Goal: Find specific page/section: Find specific page/section

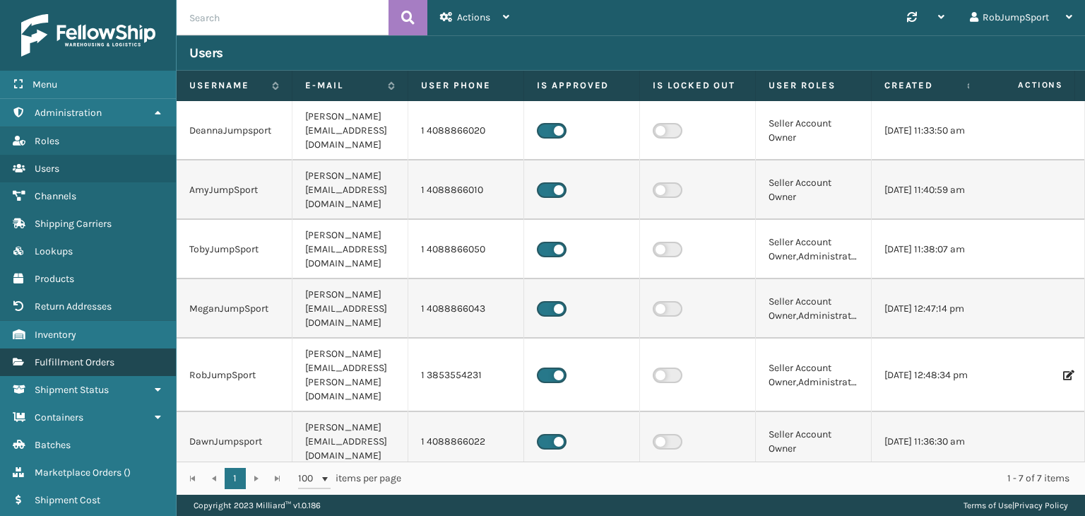
click at [67, 357] on span "Fulfillment Orders" at bounding box center [75, 362] width 80 height 12
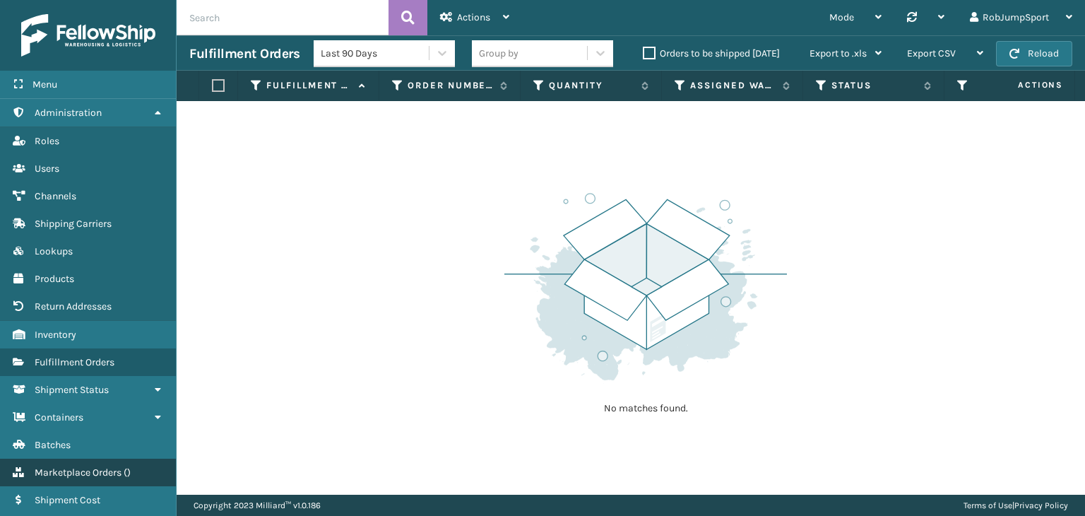
click at [93, 473] on span "Marketplace Orders" at bounding box center [78, 472] width 87 height 12
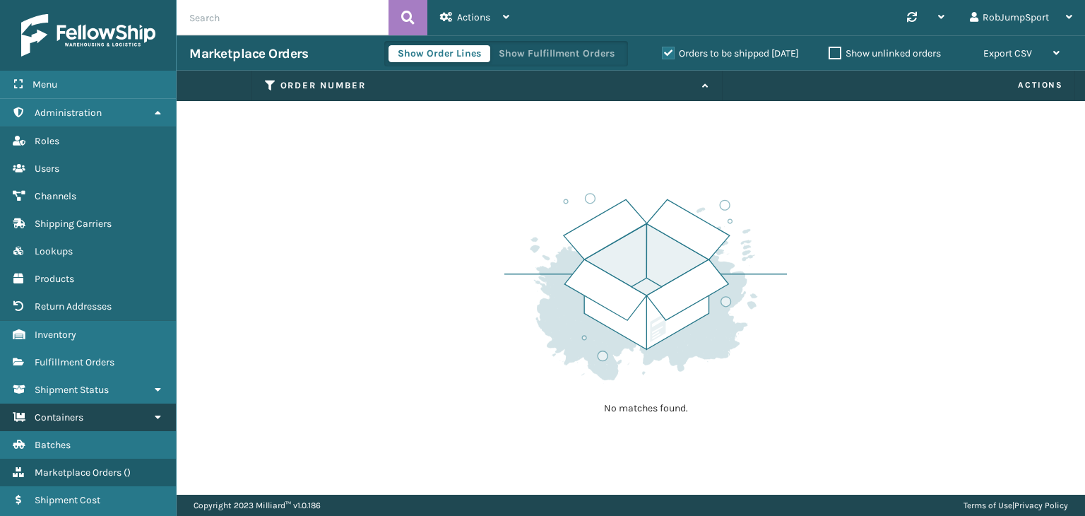
click at [76, 412] on span "Containers" at bounding box center [59, 417] width 49 height 12
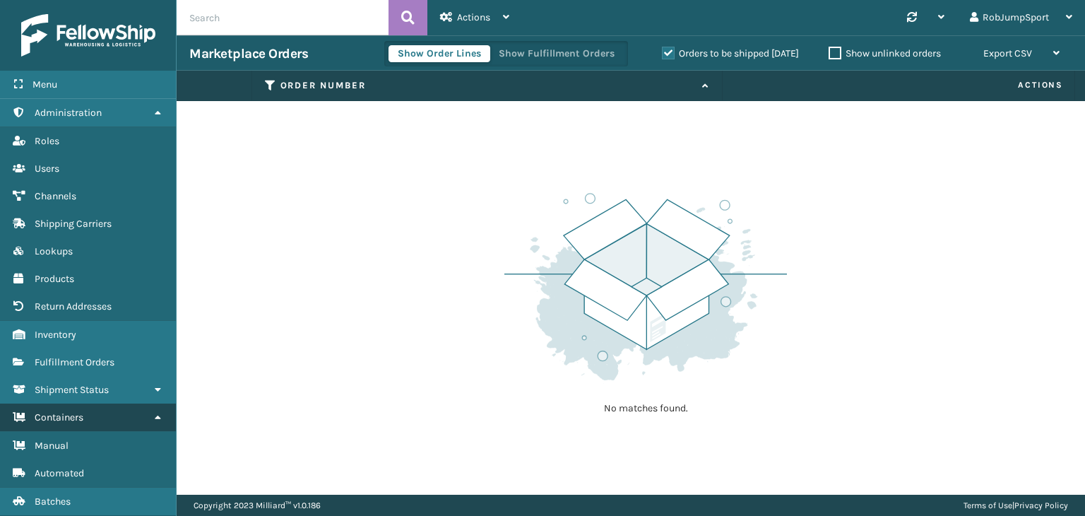
click at [76, 412] on span "Containers" at bounding box center [59, 417] width 49 height 12
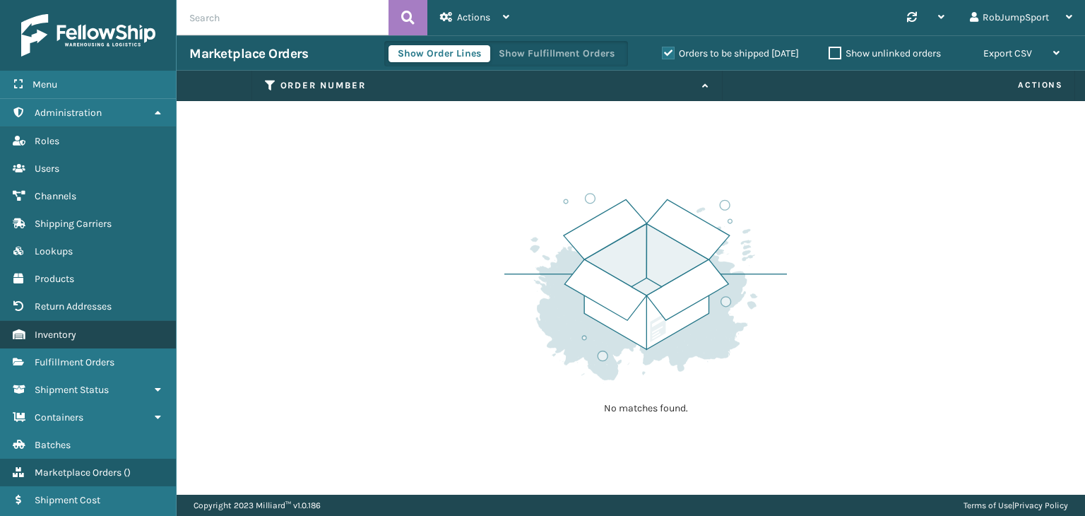
click at [57, 334] on span "Inventory" at bounding box center [56, 334] width 42 height 12
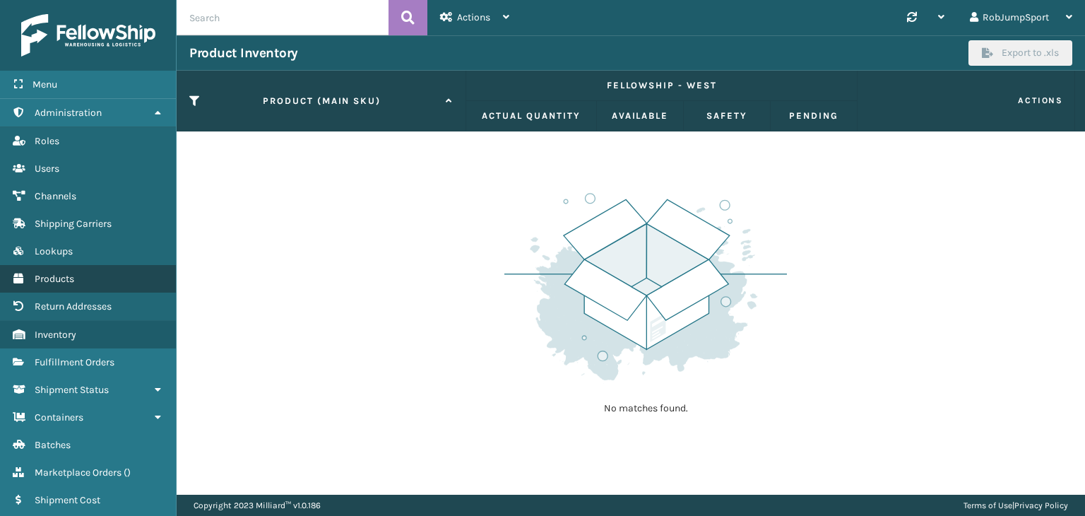
click at [52, 276] on span "Products" at bounding box center [55, 279] width 40 height 12
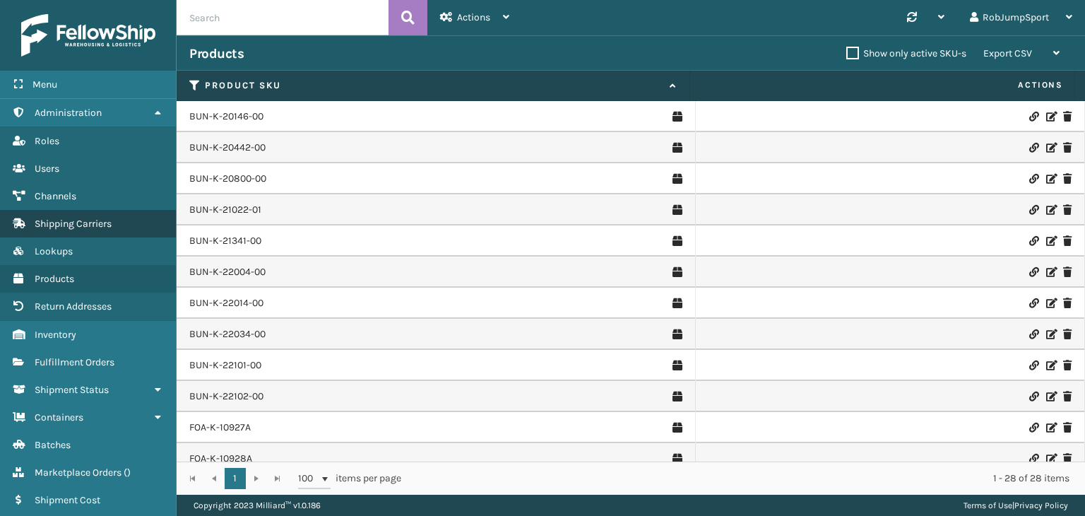
click at [59, 218] on span "Shipping Carriers" at bounding box center [73, 224] width 77 height 12
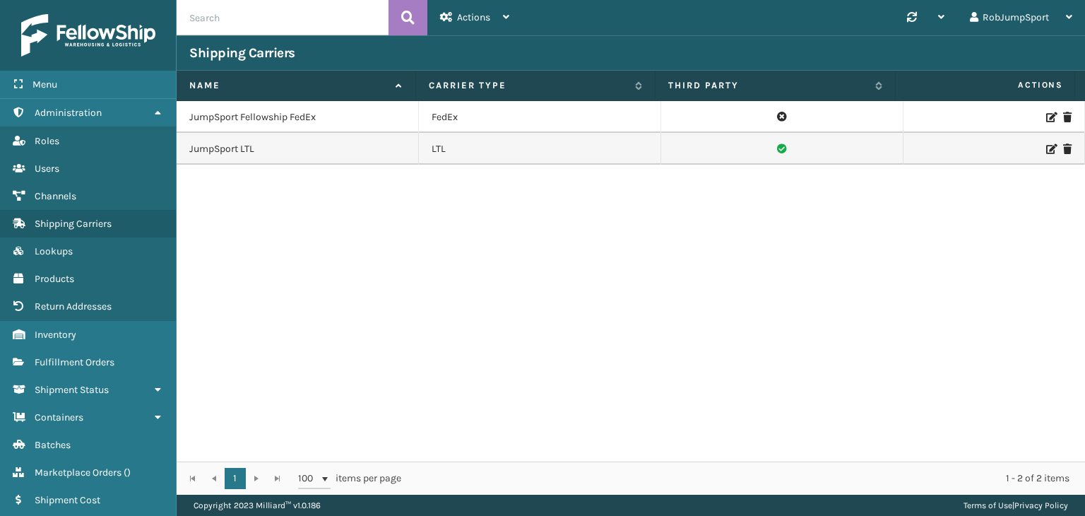
click at [326, 203] on div "JumpSport Fellowship FedEx FedEx JumpSport LTL LTL" at bounding box center [631, 281] width 908 height 360
click at [631, 241] on div "JumpSport Fellowship FedEx FedEx JumpSport LTL LTL" at bounding box center [631, 281] width 908 height 360
click at [326, 278] on div "JumpSport Fellowship FedEx FedEx JumpSport LTL LTL" at bounding box center [631, 281] width 908 height 360
click at [270, 333] on div "JumpSport Fellowship FedEx FedEx JumpSport LTL LTL" at bounding box center [631, 281] width 908 height 360
click at [73, 247] on link "Lookups" at bounding box center [88, 251] width 176 height 28
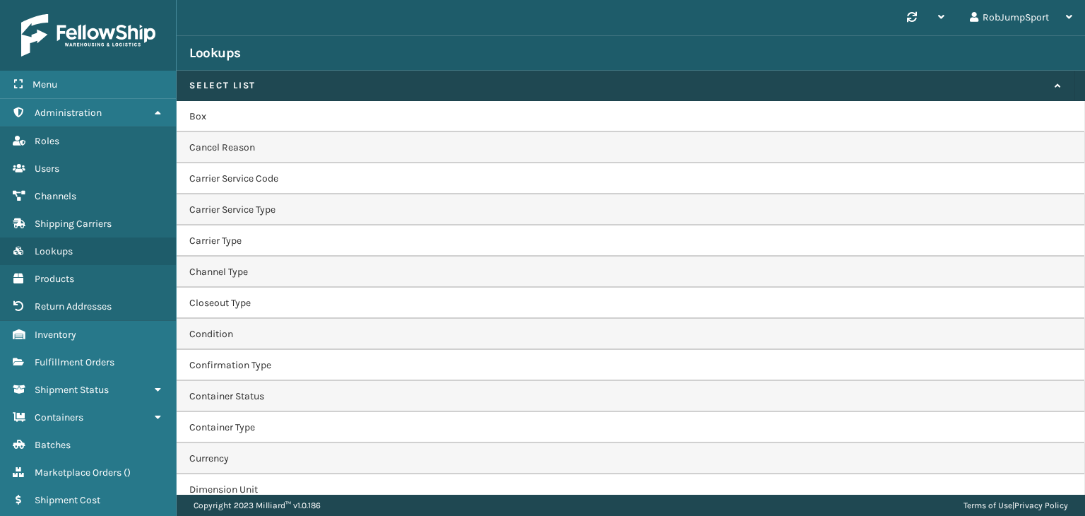
click at [370, 36] on div "Lookups" at bounding box center [631, 52] width 908 height 35
click at [107, 415] on link "Containers" at bounding box center [88, 417] width 176 height 28
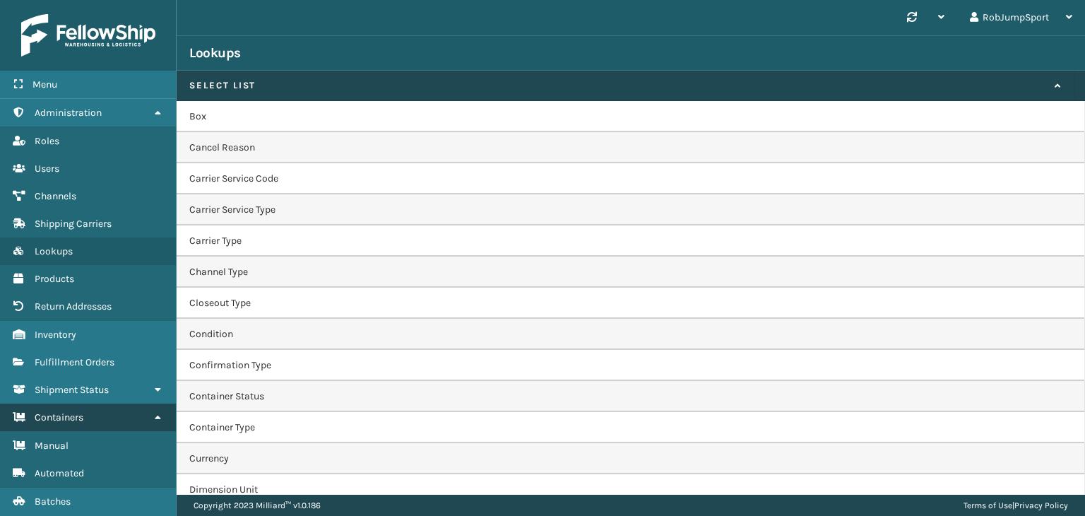
click at [107, 415] on link "Containers" at bounding box center [88, 417] width 176 height 28
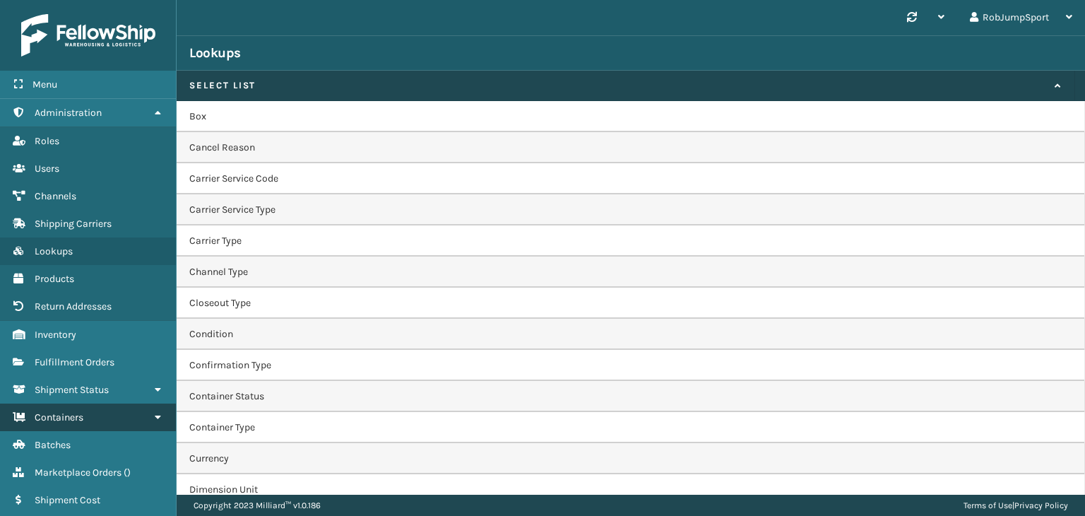
click at [107, 415] on link "Containers" at bounding box center [88, 417] width 176 height 28
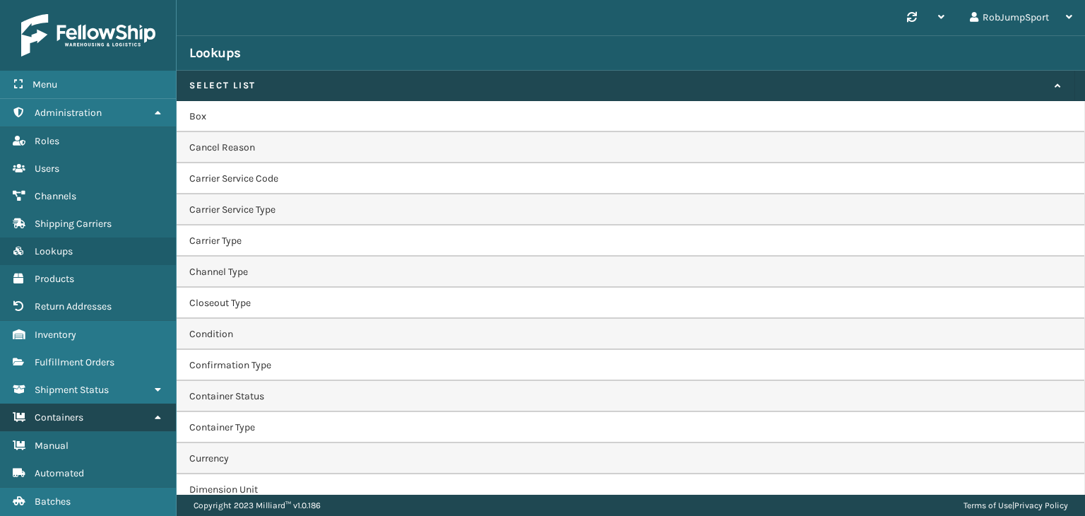
click at [102, 413] on link "Containers" at bounding box center [88, 417] width 176 height 28
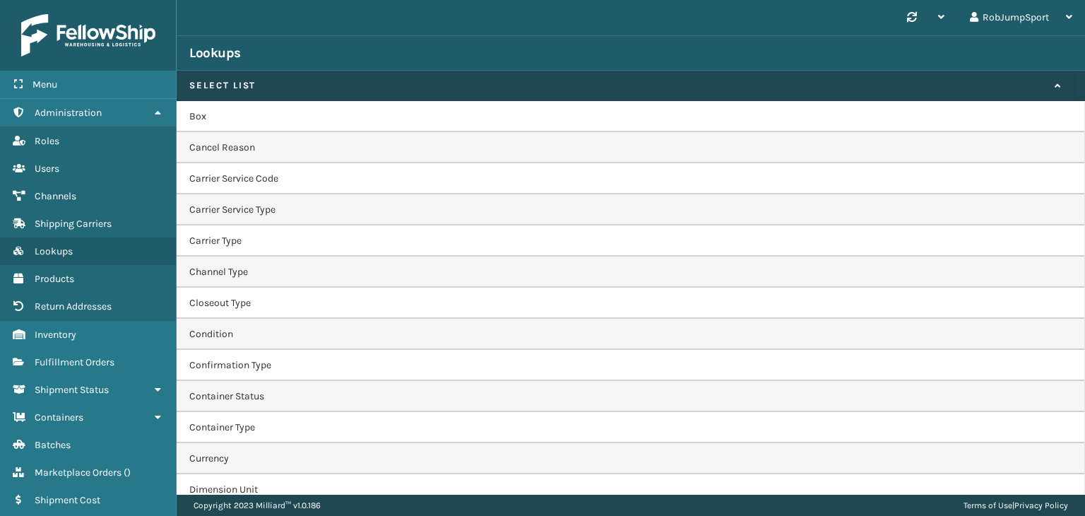
click at [229, 148] on td "Cancel Reason" at bounding box center [631, 147] width 908 height 31
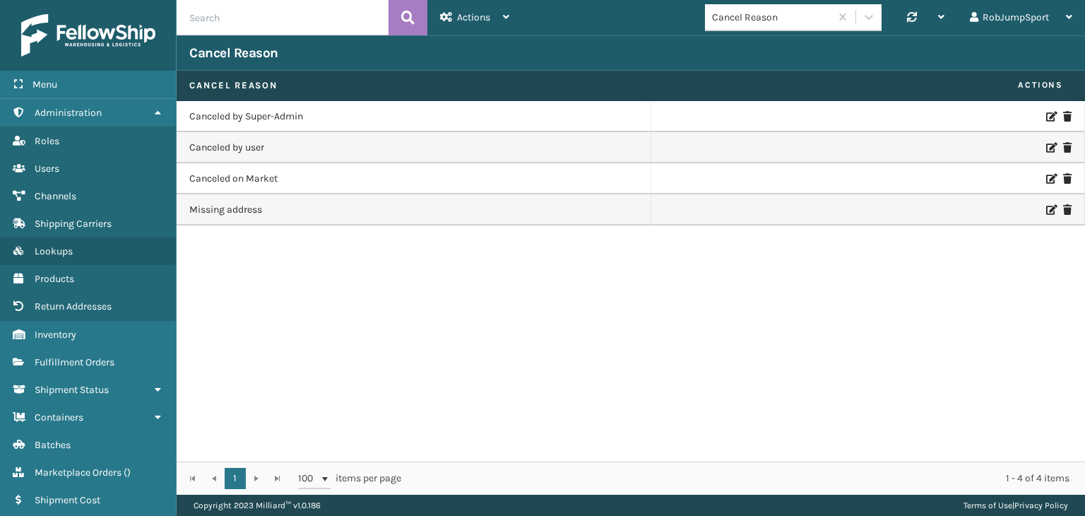
click at [305, 276] on div "Canceled by Super-Admin Canceled by user Canceled on Market Missing address" at bounding box center [631, 281] width 908 height 360
click at [57, 246] on span "Lookups" at bounding box center [54, 251] width 38 height 12
click at [68, 247] on span "Lookups" at bounding box center [54, 251] width 38 height 12
click at [213, 51] on h2 "Cancel Reason" at bounding box center [233, 53] width 89 height 17
click at [45, 251] on span "Lookups" at bounding box center [54, 251] width 38 height 12
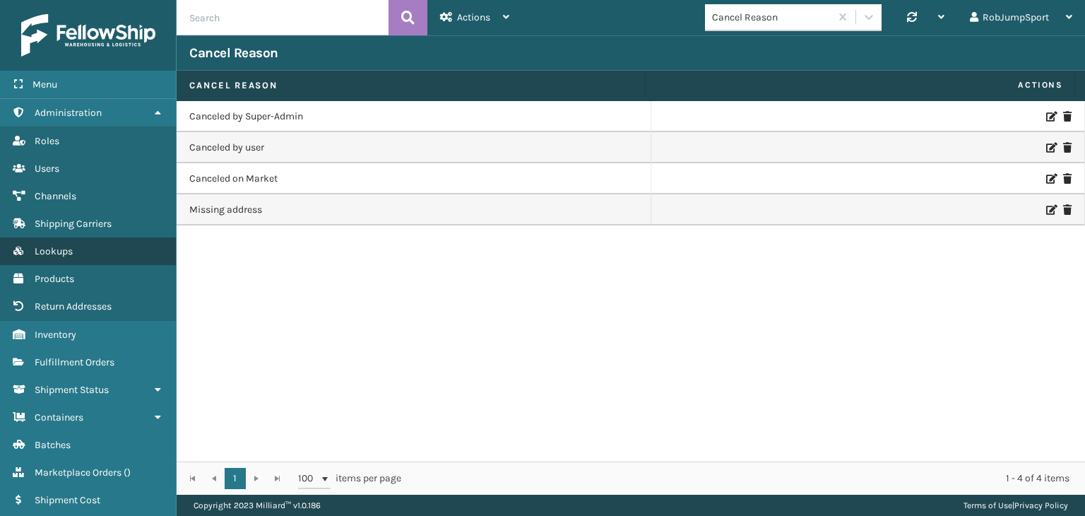
click at [42, 250] on span "Lookups" at bounding box center [54, 251] width 38 height 12
click at [99, 32] on img at bounding box center [88, 35] width 134 height 42
click at [97, 42] on img at bounding box center [88, 35] width 134 height 42
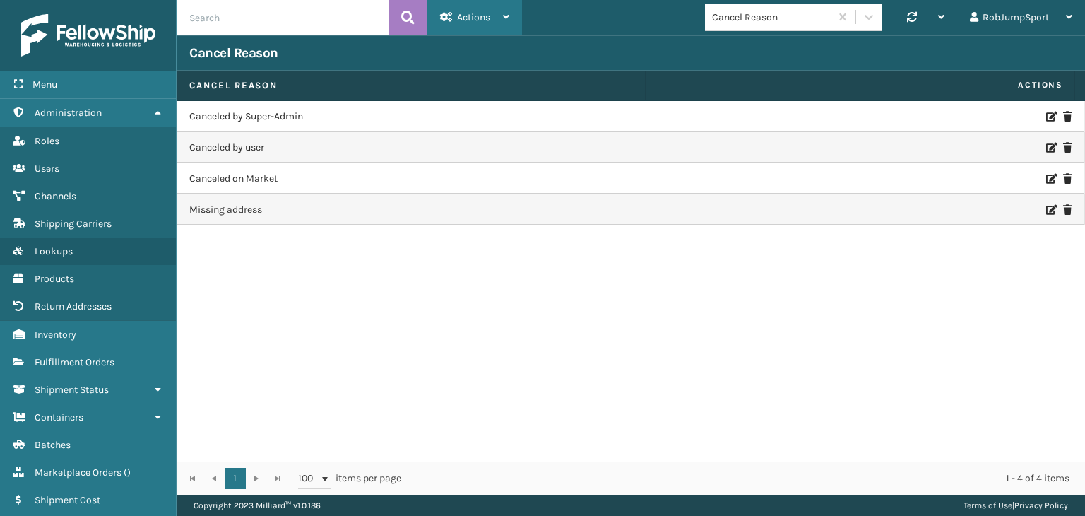
click at [502, 17] on div "Actions" at bounding box center [474, 17] width 69 height 35
click at [550, 14] on div "Cancel Reason Synchronise all channels RobJumpSport Log Out" at bounding box center [803, 17] width 563 height 35
click at [256, 259] on div "Canceled by Super-Admin Canceled by user Canceled on Market Missing address" at bounding box center [631, 281] width 908 height 360
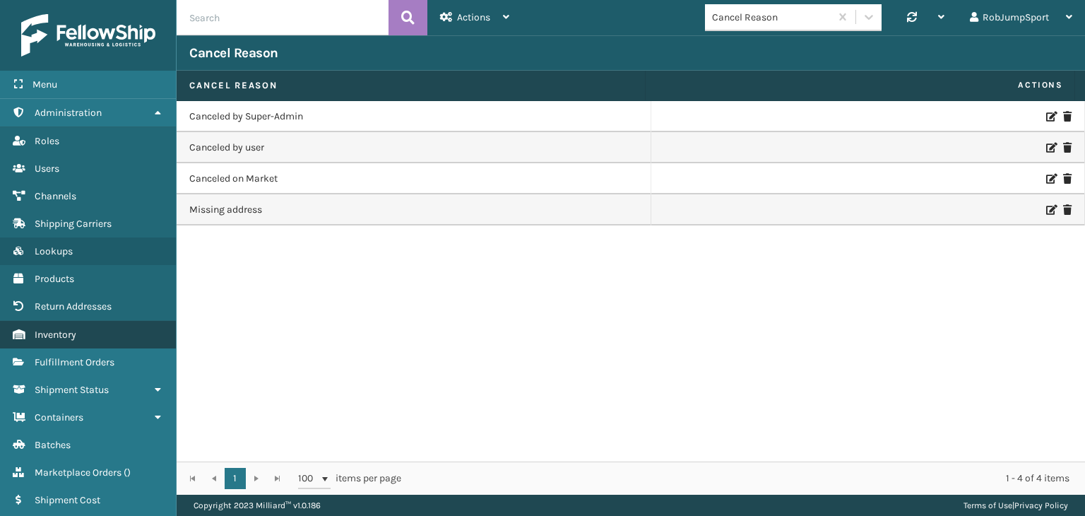
click at [49, 336] on span "Inventory" at bounding box center [56, 334] width 42 height 12
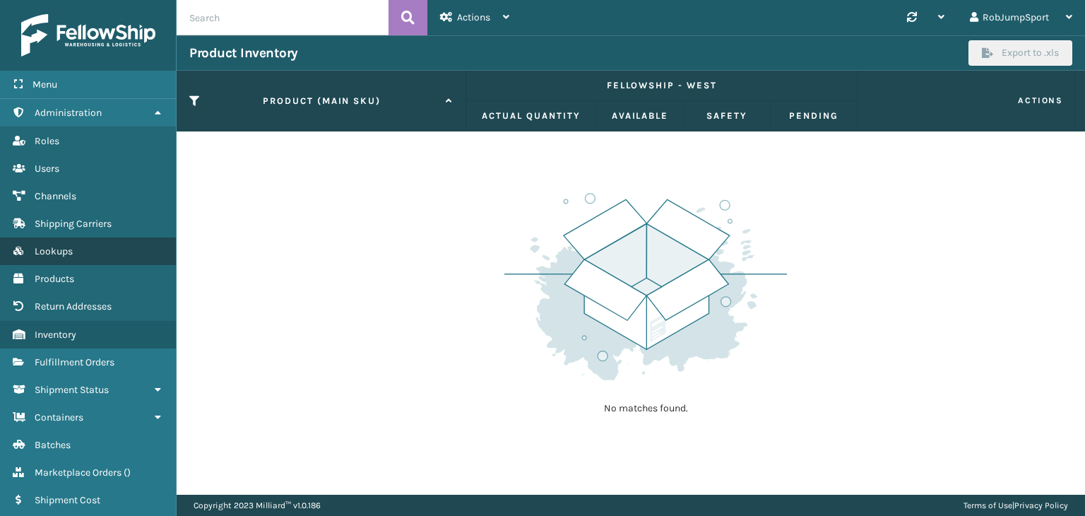
click at [55, 245] on span "Lookups" at bounding box center [54, 251] width 38 height 12
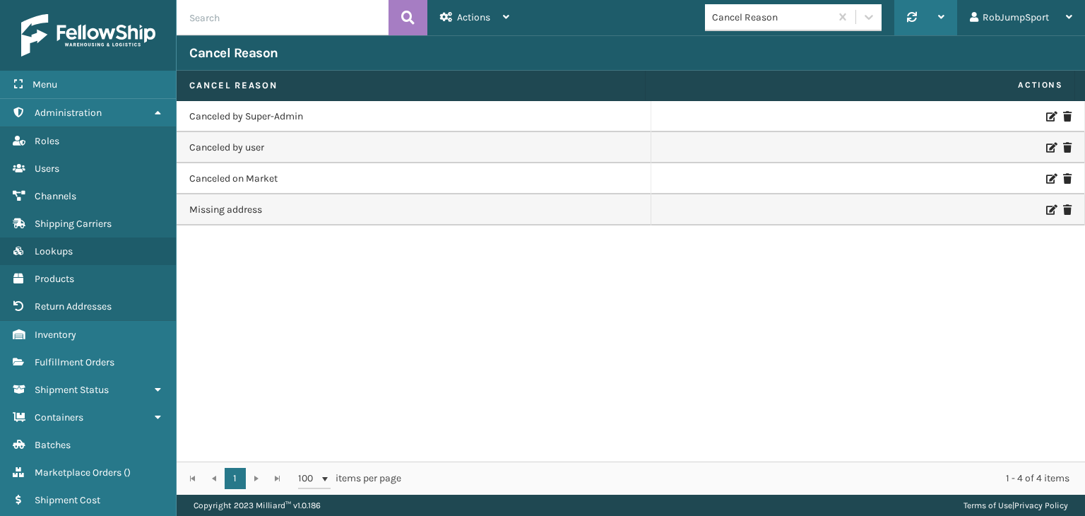
click at [944, 13] on icon at bounding box center [941, 17] width 6 height 10
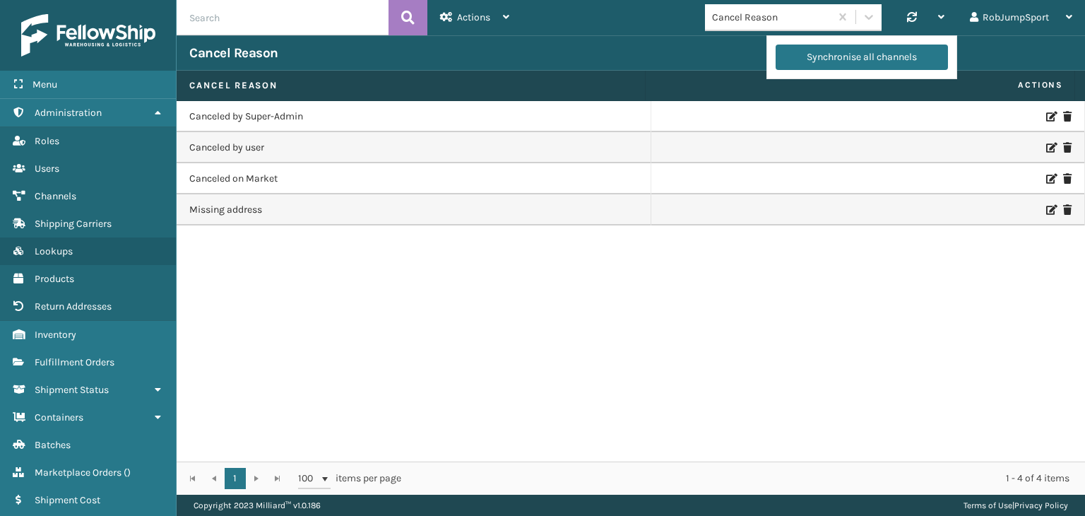
click at [687, 57] on div "Cancel Reason" at bounding box center [631, 52] width 908 height 35
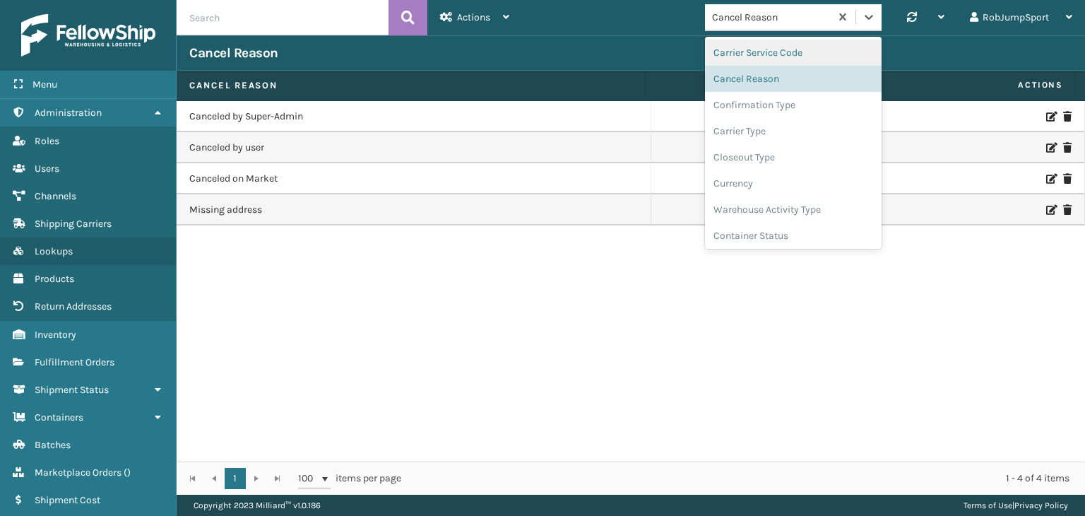
click at [803, 23] on div "Cancel Reason" at bounding box center [771, 17] width 119 height 15
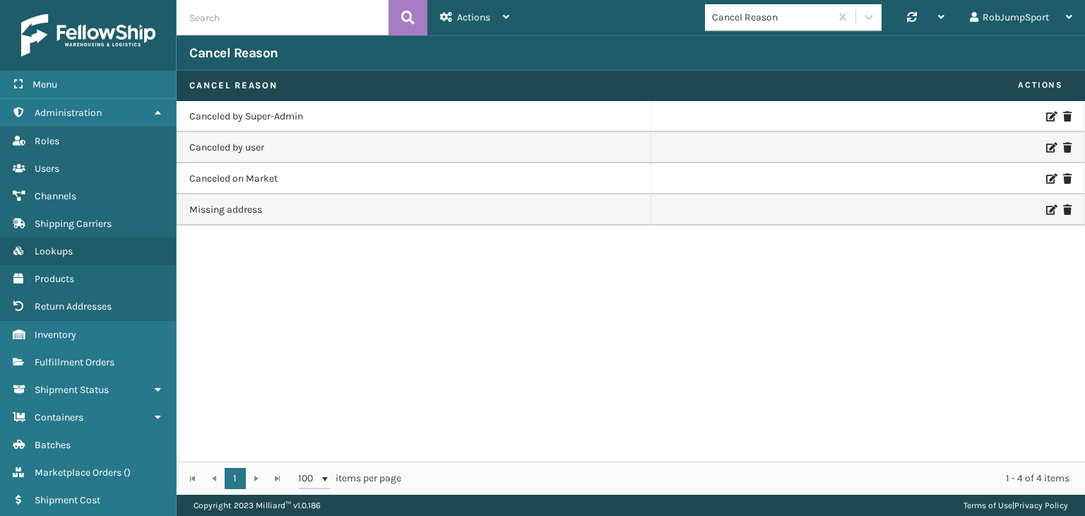
click at [777, 13] on div "Cancel Reason" at bounding box center [771, 17] width 119 height 15
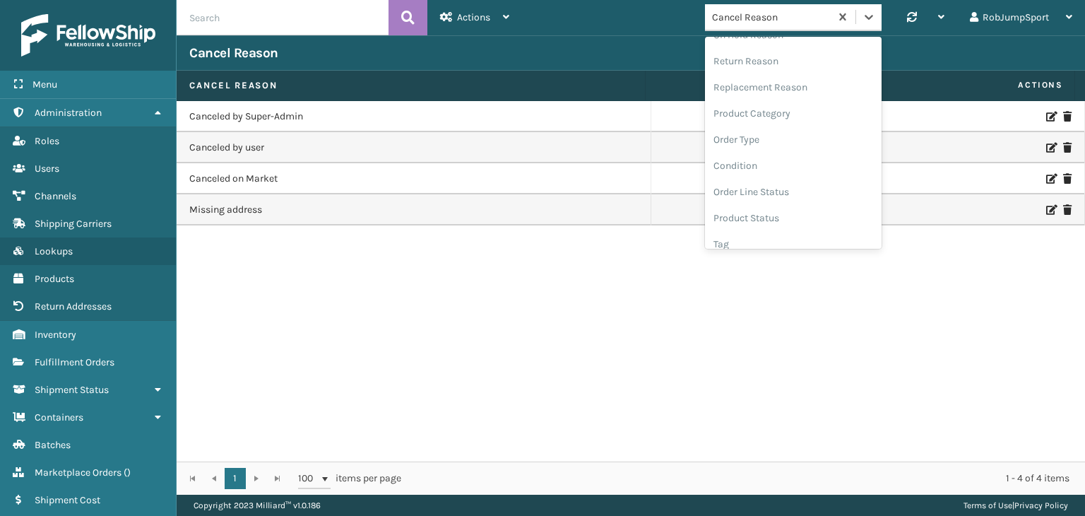
scroll to position [360, 0]
click at [760, 136] on div "Order Type" at bounding box center [793, 137] width 177 height 26
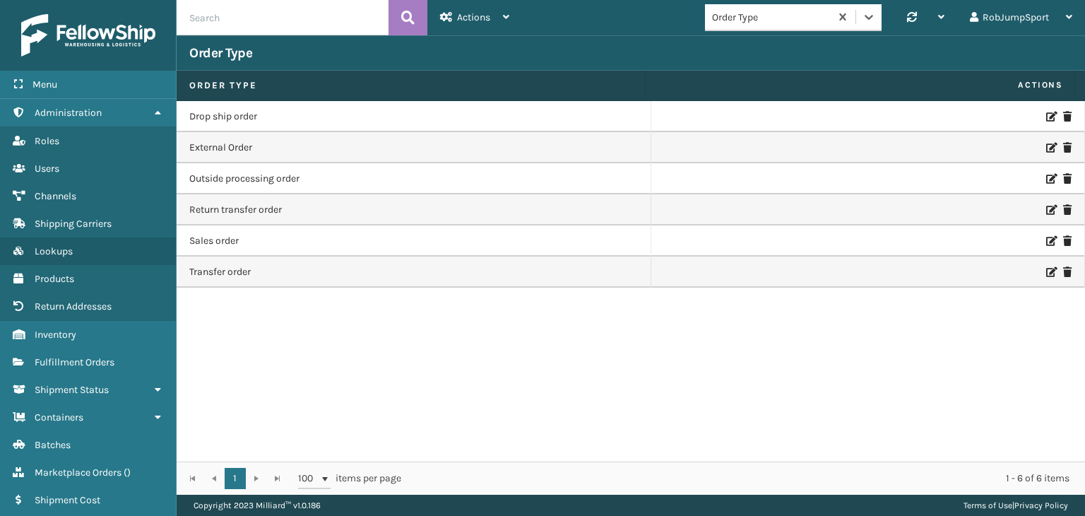
click at [476, 300] on div "Drop ship order External Order Outside processing order Return transfer order S…" at bounding box center [631, 281] width 908 height 360
click at [348, 307] on div "Drop ship order External Order Outside processing order Return transfer order S…" at bounding box center [631, 281] width 908 height 360
click at [52, 195] on span "Channels" at bounding box center [56, 196] width 42 height 12
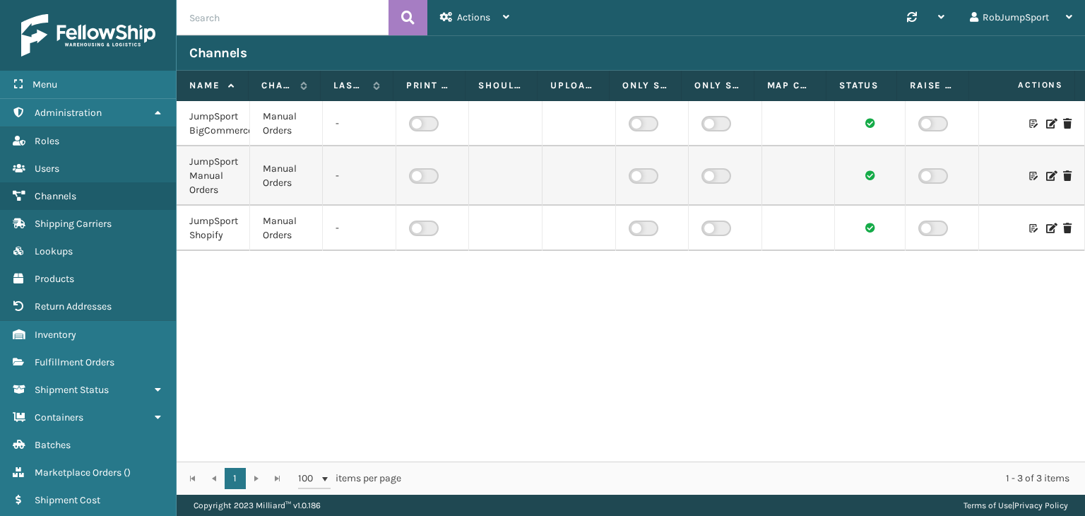
click at [212, 122] on div "JumpSport BigCommerce" at bounding box center [212, 123] width 47 height 28
click at [1046, 122] on icon at bounding box center [1050, 124] width 8 height 10
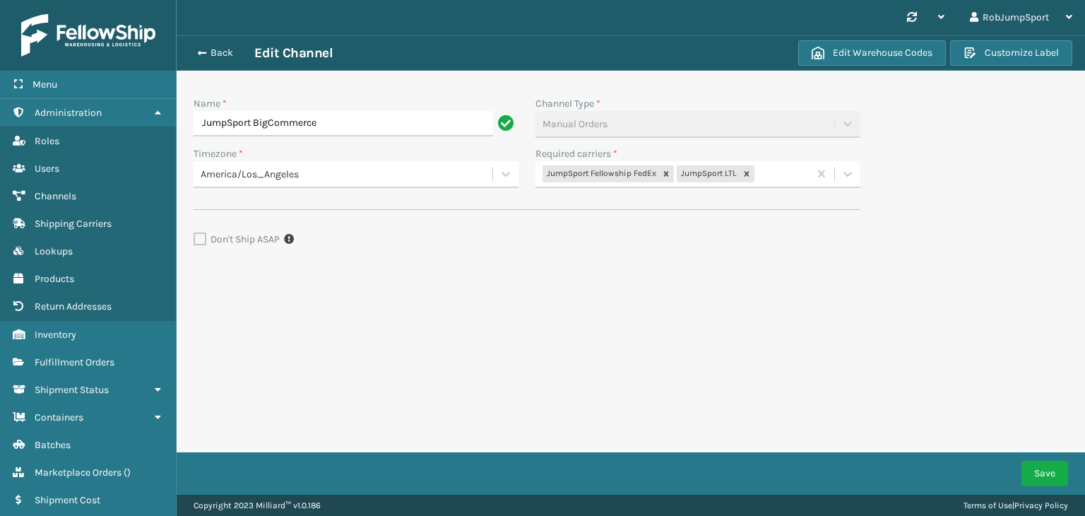
click at [281, 280] on form "Name * JumpSport BigCommerce Channel Type * Manual Orders Timezone * America/Lo…" at bounding box center [527, 200] width 701 height 258
click at [514, 292] on form "Name * JumpSport BigCommerce Channel Type * Manual Orders Timezone * America/Lo…" at bounding box center [527, 200] width 701 height 258
